Goal: Task Accomplishment & Management: Complete application form

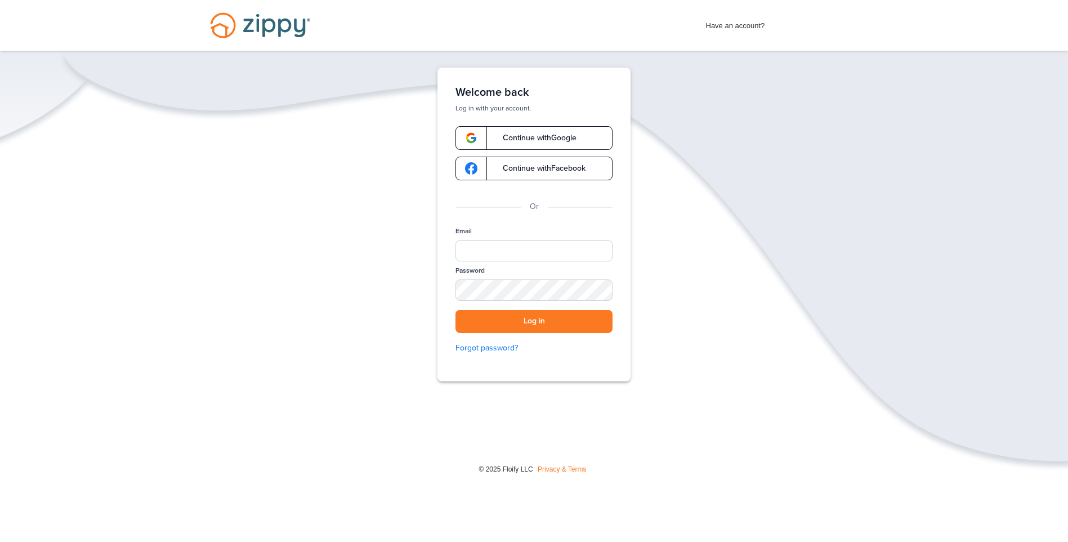
click at [525, 146] on link "Continue with Google" at bounding box center [533, 138] width 157 height 24
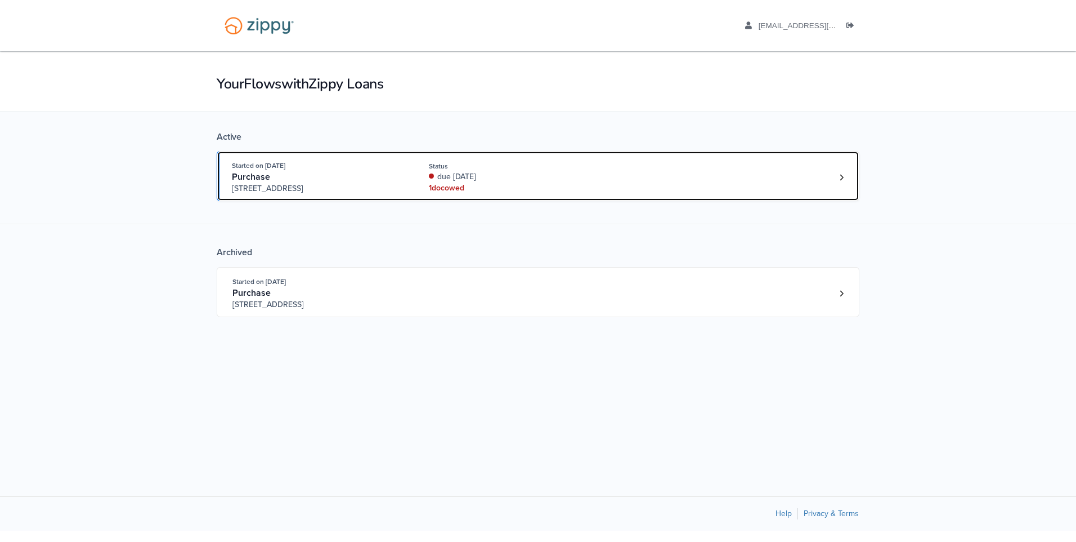
click at [477, 182] on div "due [DATE]" at bounding box center [504, 176] width 150 height 11
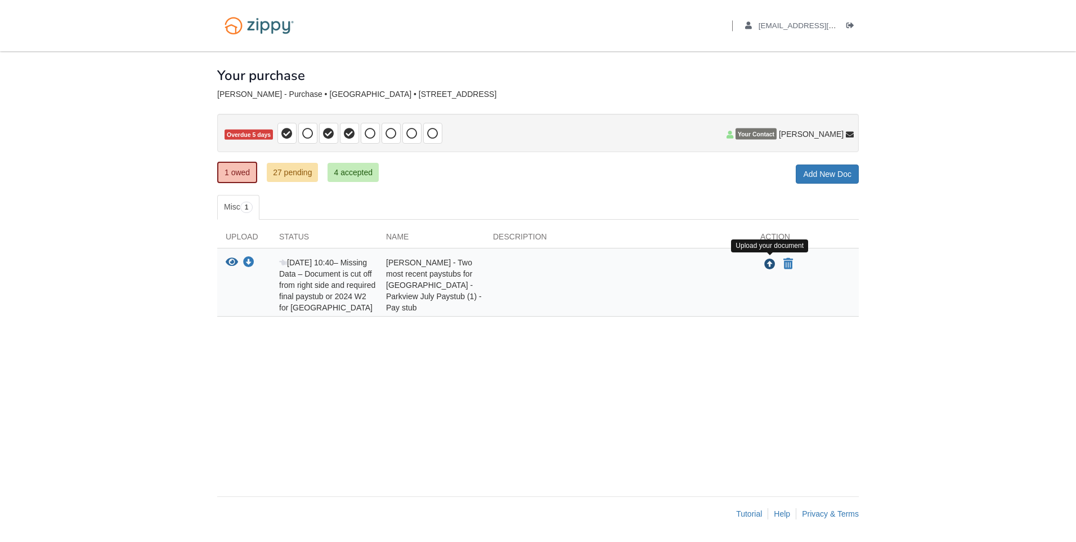
click at [770, 266] on icon "Upload Sheila Aguilar - Two most recent paystubs for Parkview Hospital - Parkvi…" at bounding box center [770, 264] width 11 height 11
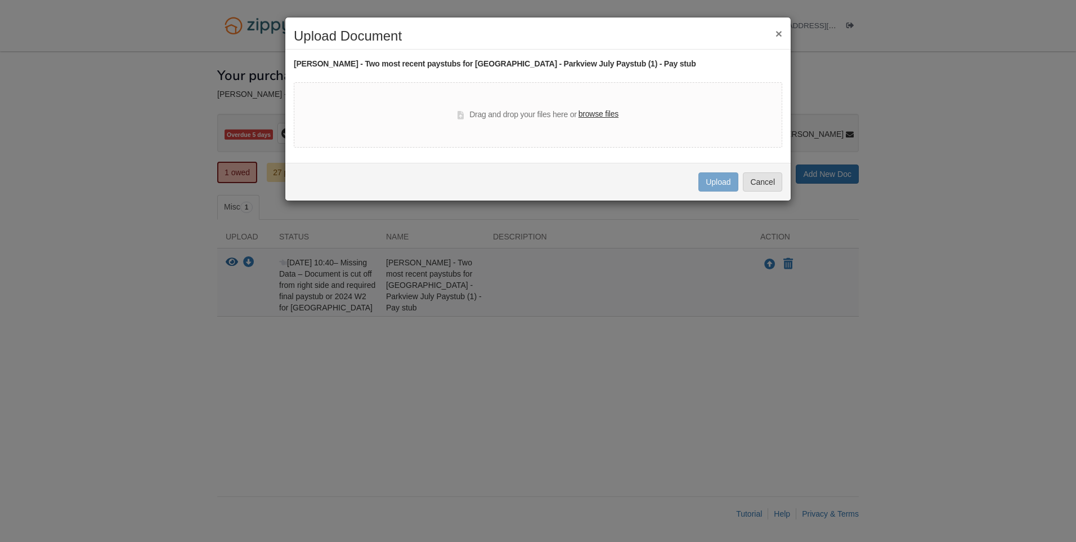
click at [616, 118] on label "browse files" at bounding box center [599, 114] width 40 height 12
click at [0, 0] on input "browse files" at bounding box center [0, 0] width 0 height 0
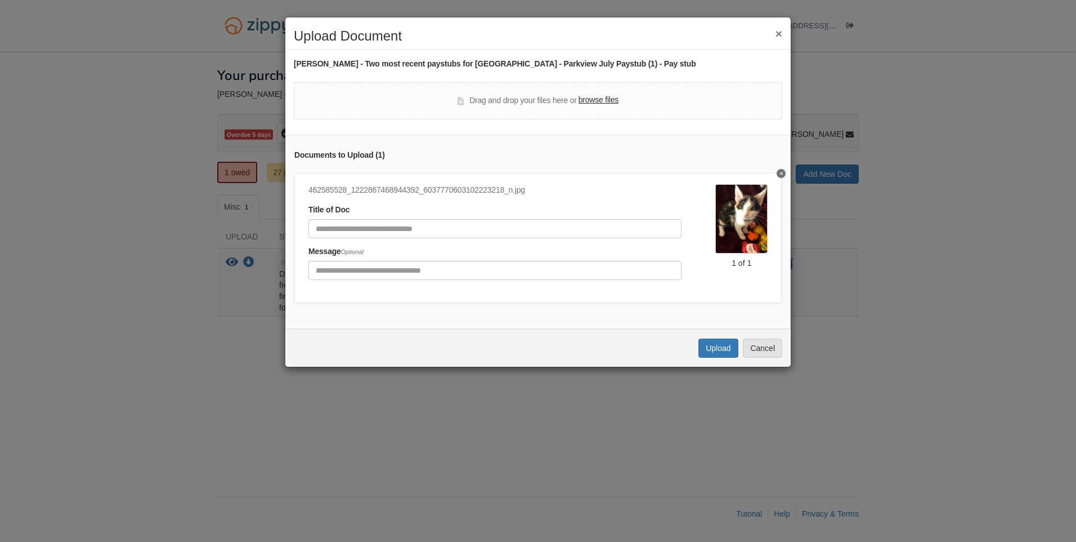
click at [775, 29] on h2 "Upload Document" at bounding box center [538, 36] width 489 height 15
click at [779, 39] on button "×" at bounding box center [779, 34] width 7 height 12
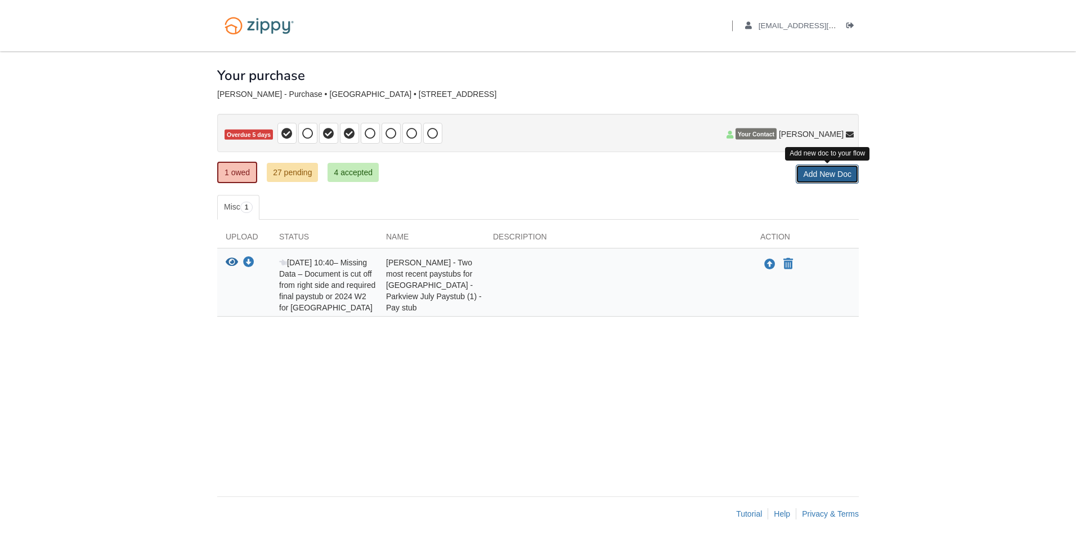
click at [806, 177] on link "Add New Doc" at bounding box center [827, 173] width 63 height 19
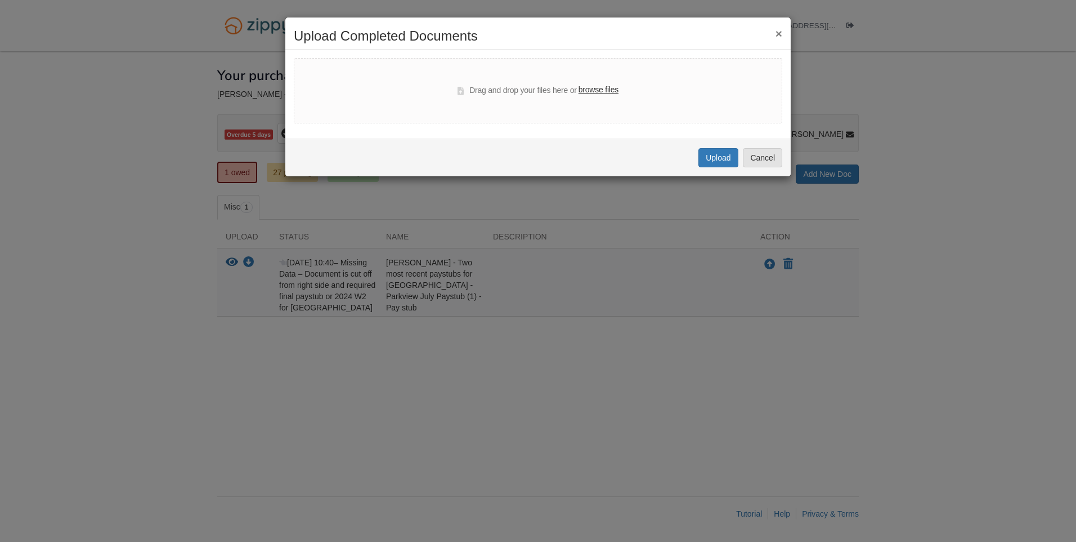
click at [601, 88] on label "browse files" at bounding box center [599, 90] width 40 height 12
click at [0, 0] on input "browse files" at bounding box center [0, 0] width 0 height 0
click at [778, 32] on button "×" at bounding box center [779, 34] width 7 height 12
